Goal: Information Seeking & Learning: Learn about a topic

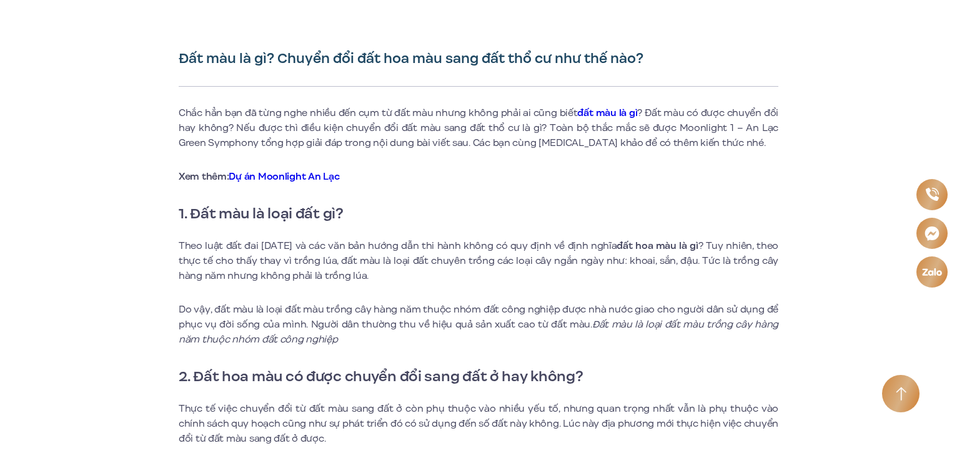
click at [330, 251] on p "Theo luật đất đai [DATE] và các văn bản hướng dẫn thi hành không có quy định về…" at bounding box center [478, 261] width 599 height 45
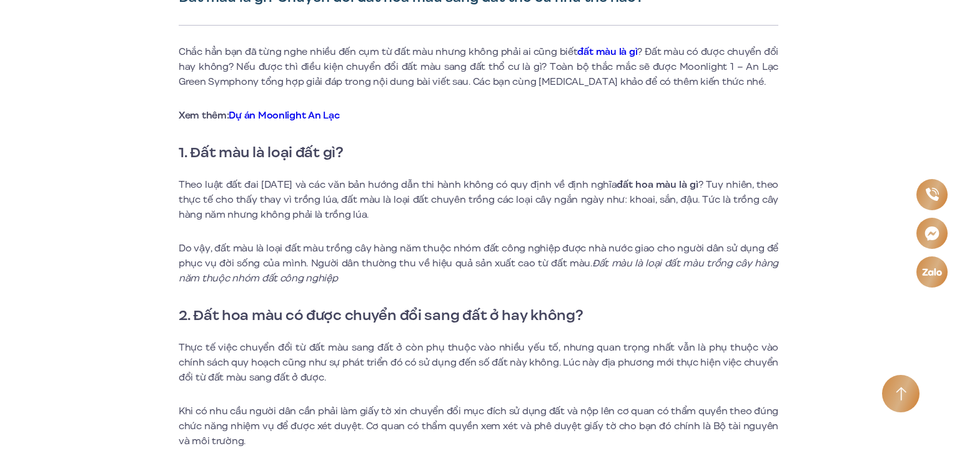
scroll to position [437, 0]
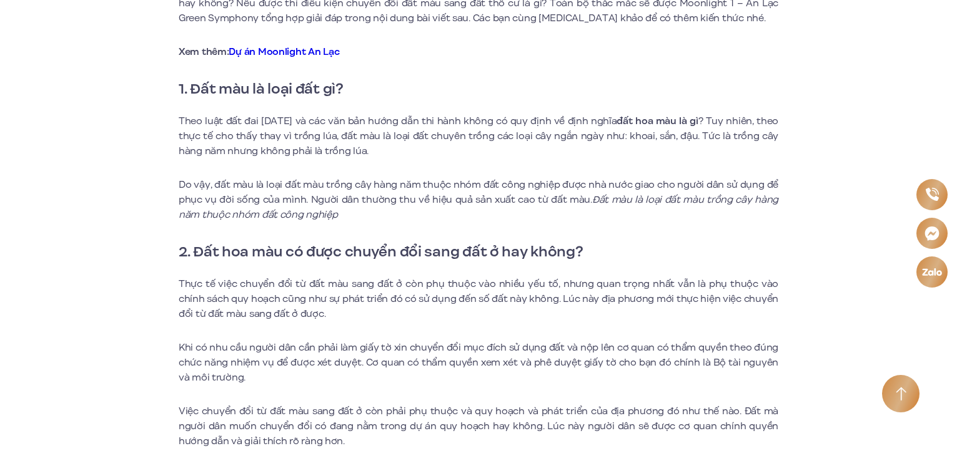
click at [687, 131] on p "Theo luật đất đai [DATE] và các văn bản hướng dẫn thi hành không có quy định về…" at bounding box center [478, 136] width 599 height 45
click at [586, 134] on p "Theo luật đất đai [DATE] và các văn bản hướng dẫn thi hành không có quy định về…" at bounding box center [478, 136] width 599 height 45
click at [242, 144] on p "Theo luật đất đai [DATE] và các văn bản hướng dẫn thi hành không có quy định về…" at bounding box center [478, 136] width 599 height 45
click at [342, 141] on p "Theo luật đất đai [DATE] và các văn bản hướng dẫn thi hành không có quy định về…" at bounding box center [478, 136] width 599 height 45
click at [372, 134] on p "Theo luật đất đai [DATE] và các văn bản hướng dẫn thi hành không có quy định về…" at bounding box center [478, 136] width 599 height 45
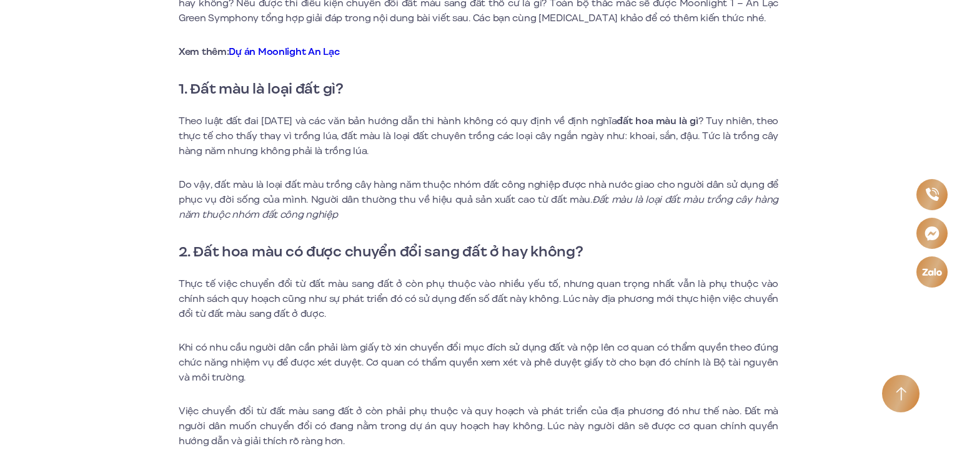
click at [369, 134] on p "Theo luật đất đai [DATE] và các văn bản hướng dẫn thi hành không có quy định về…" at bounding box center [478, 136] width 599 height 45
click at [332, 141] on p "Theo luật đất đai [DATE] và các văn bản hướng dẫn thi hành không có quy định về…" at bounding box center [478, 136] width 599 height 45
click at [317, 183] on p "Do vậy, đất màu là loại đất màu trồng cây hàng năm thuộc nhóm đất công nghiệp đ…" at bounding box center [478, 199] width 599 height 45
click at [316, 182] on p "Do vậy, đất màu là loại đất màu trồng cây hàng năm thuộc nhóm đất công nghiệp đ…" at bounding box center [478, 199] width 599 height 45
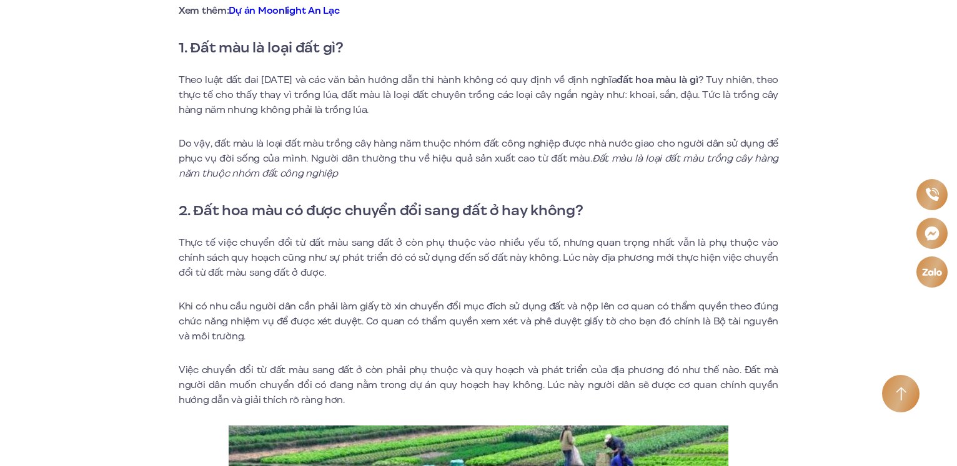
scroll to position [500, 0]
